Goal: Task Accomplishment & Management: Use online tool/utility

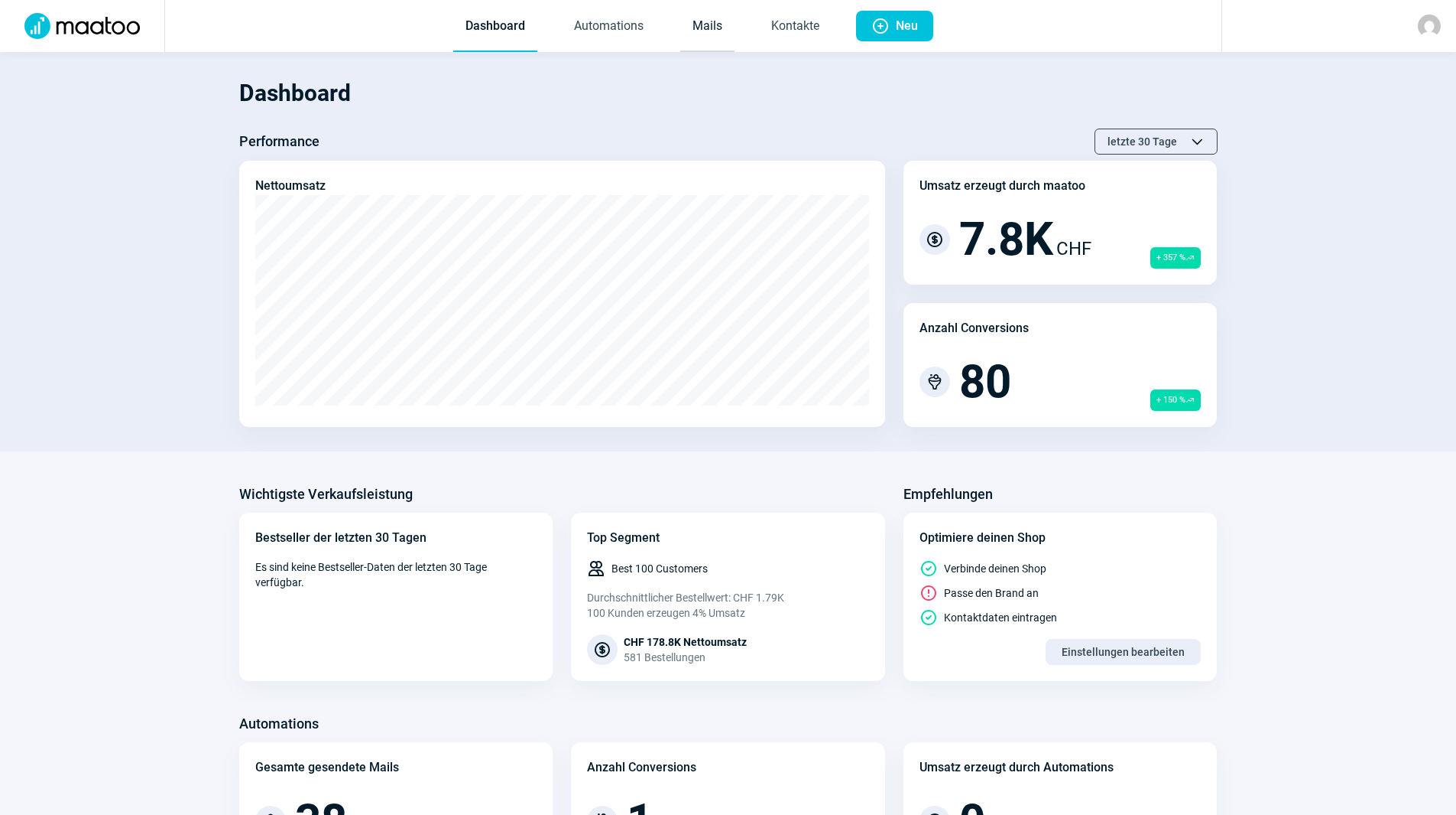
click at [712, 22] on link "Mails" at bounding box center [708, 27] width 54 height 51
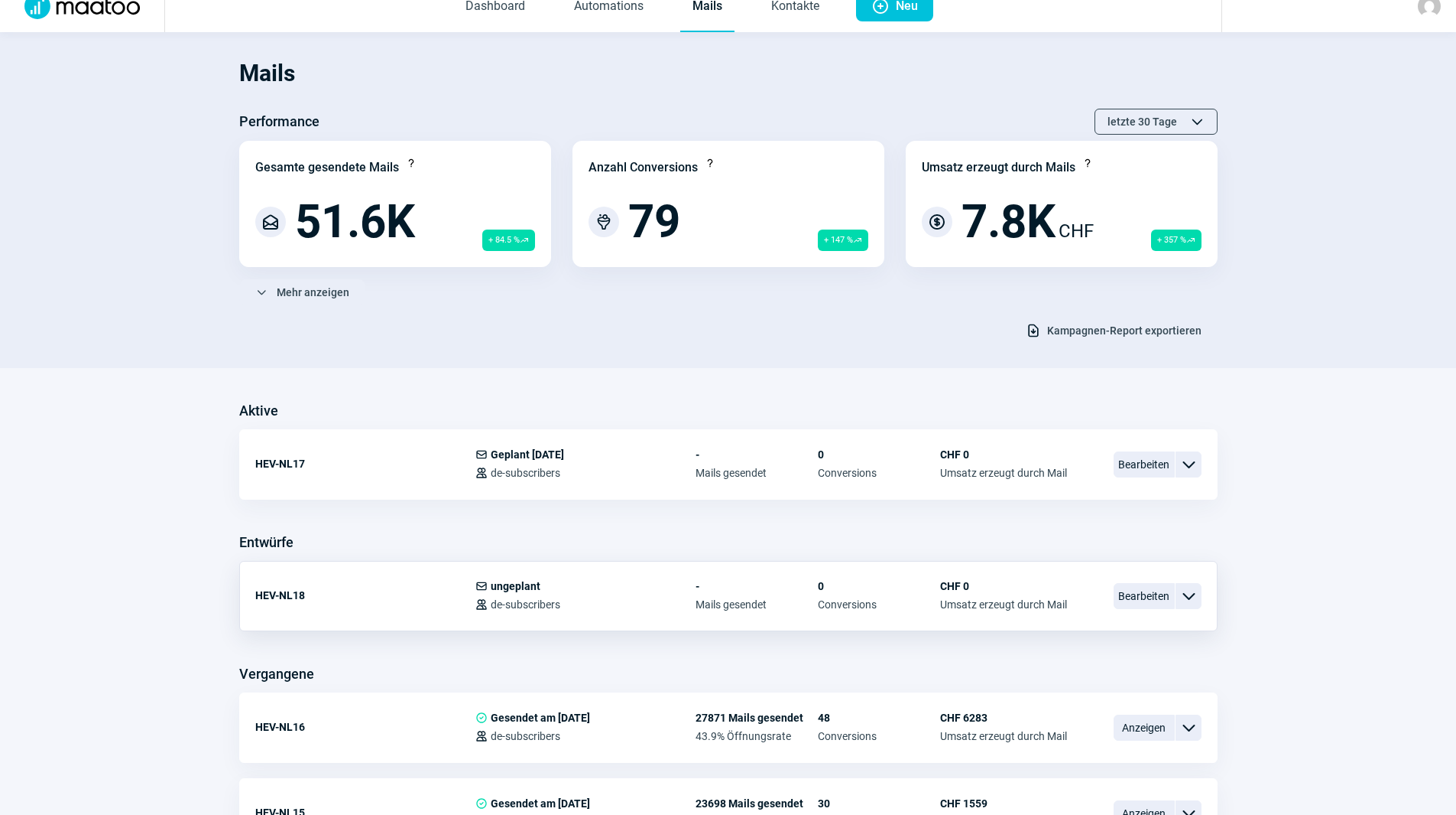
scroll to position [77, 0]
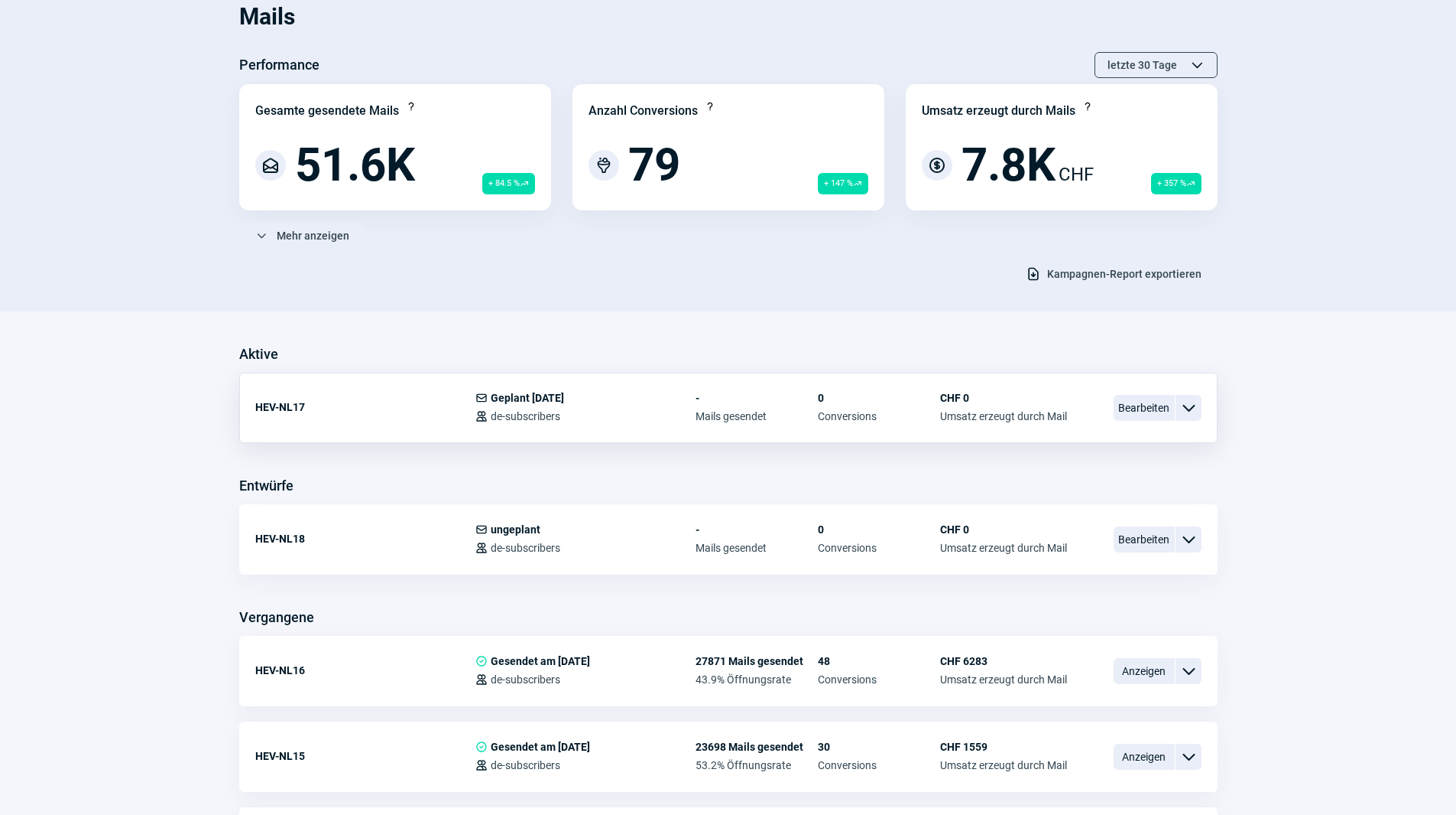
click at [1184, 407] on span "ChevronDown icon" at bounding box center [1189, 408] width 19 height 19
click at [1159, 408] on span "Bearbeiten" at bounding box center [1144, 408] width 61 height 26
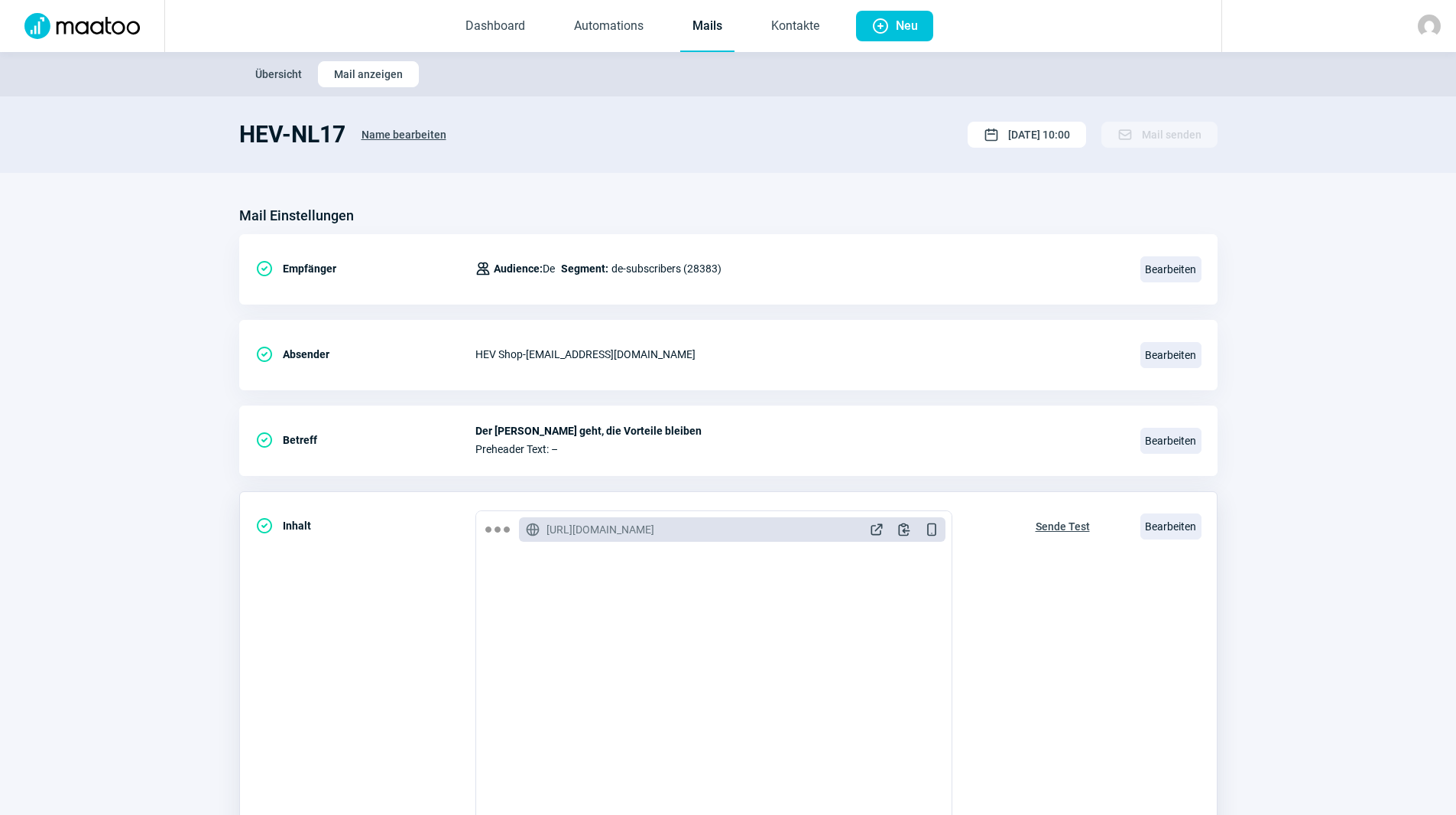
click at [1070, 523] on span "Sende Test" at bounding box center [1063, 526] width 54 height 24
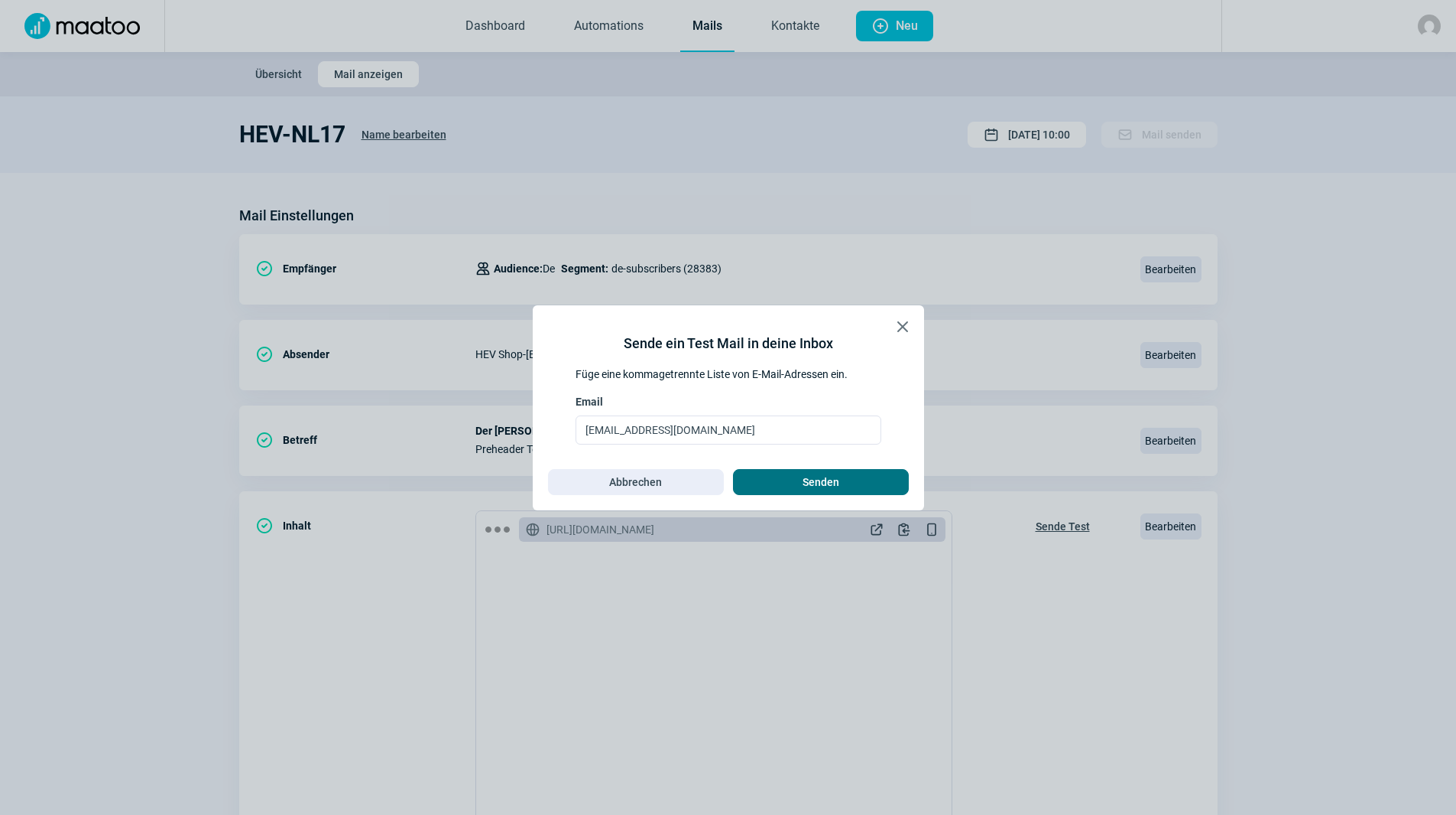
click at [798, 482] on span "Senden" at bounding box center [820, 482] width 143 height 24
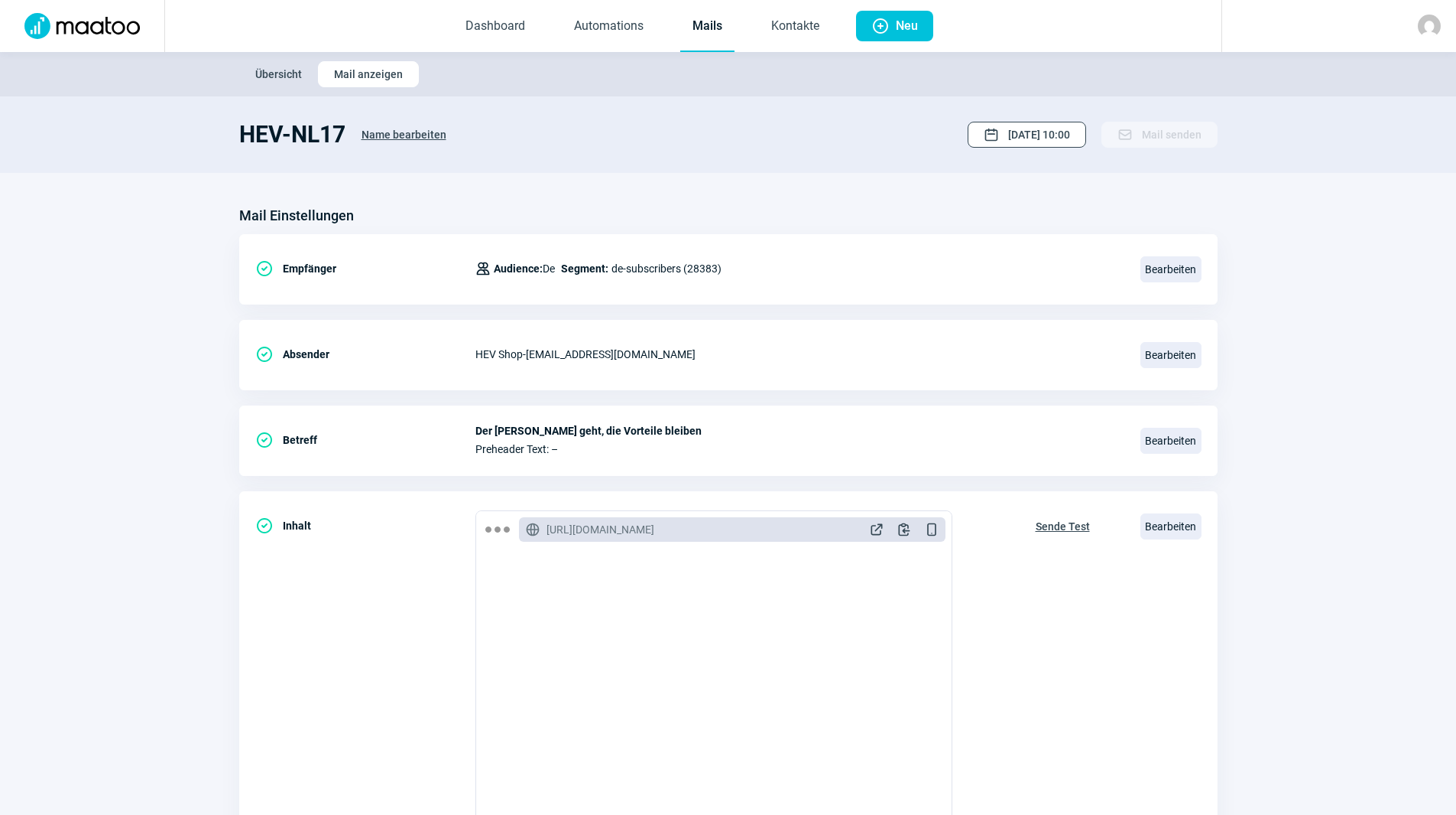
click at [1049, 136] on span "[DATE] 10:00" at bounding box center [1039, 135] width 62 height 24
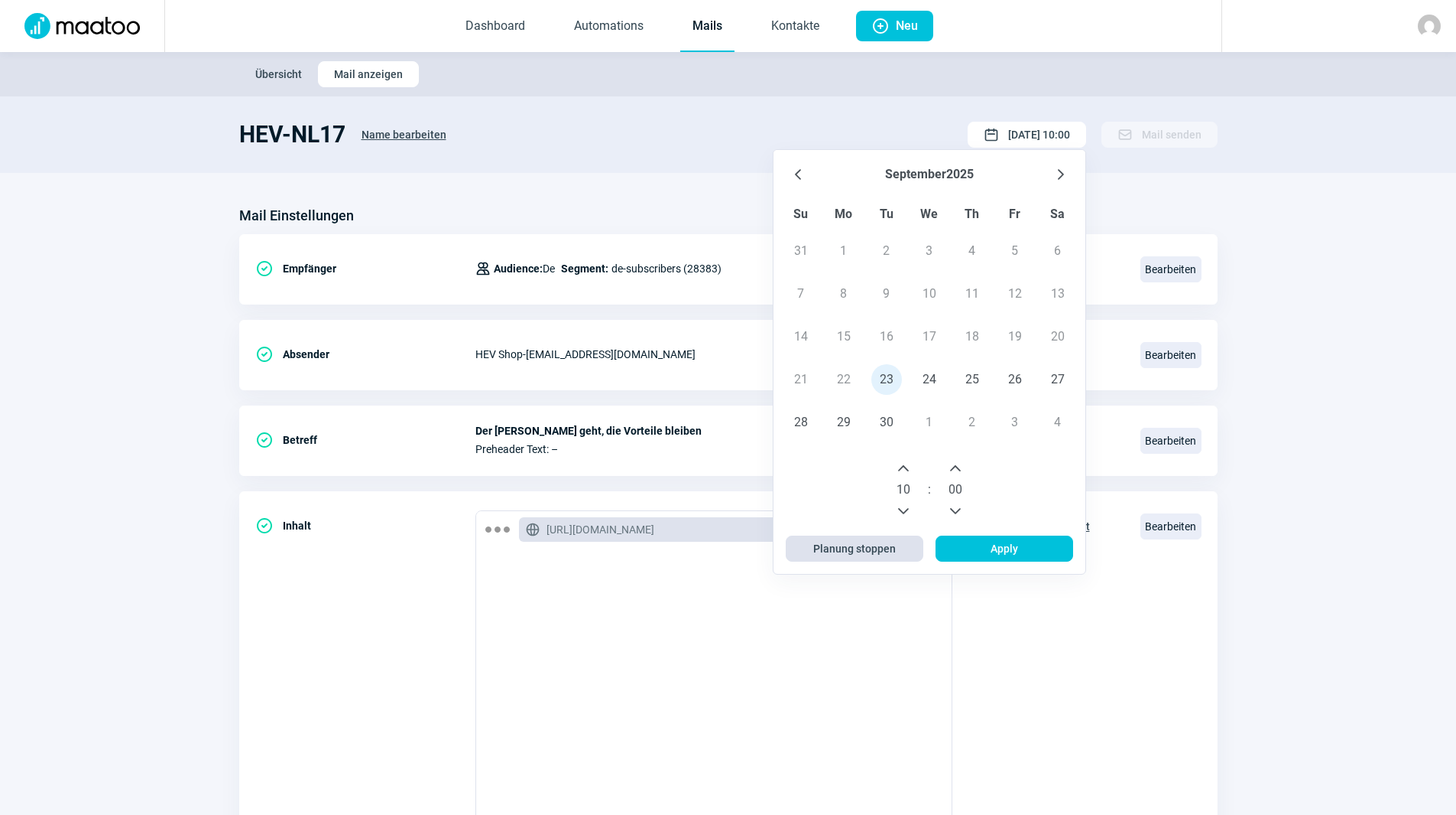
click at [885, 548] on span "Planung stoppen" at bounding box center [855, 548] width 82 height 24
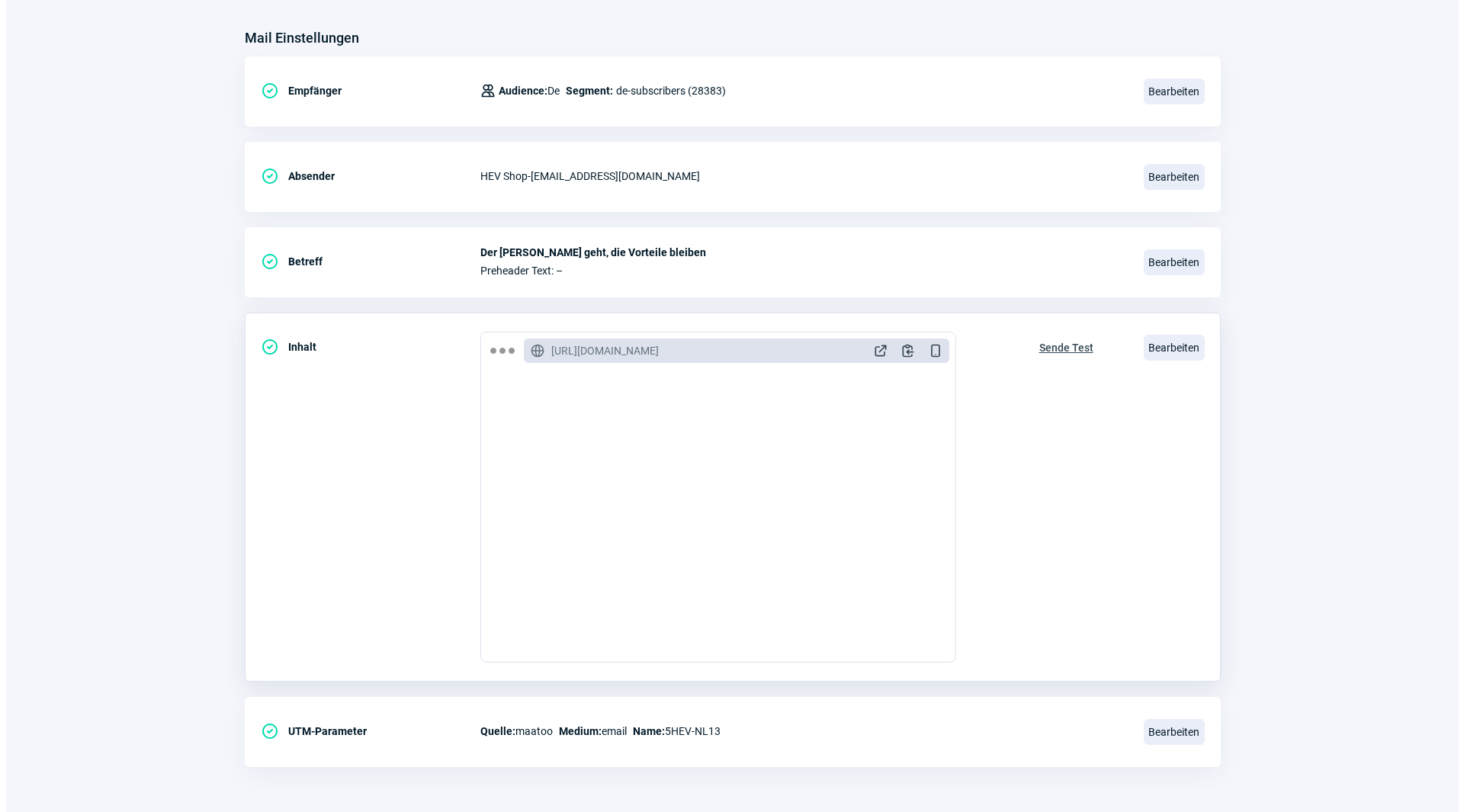
scroll to position [177, 0]
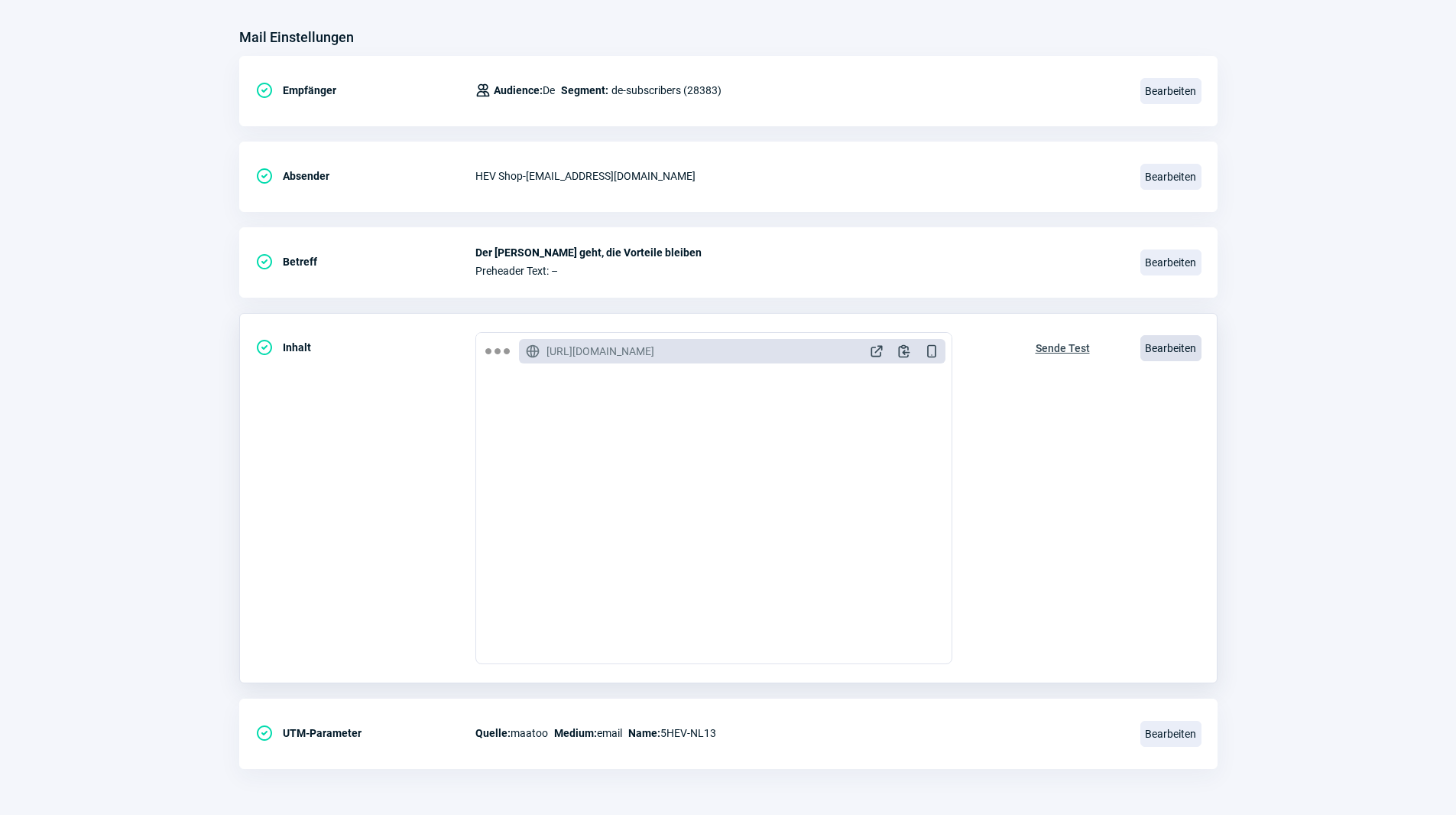
click at [1169, 348] on span "Bearbeiten" at bounding box center [1170, 348] width 61 height 26
